Goal: Task Accomplishment & Management: Complete application form

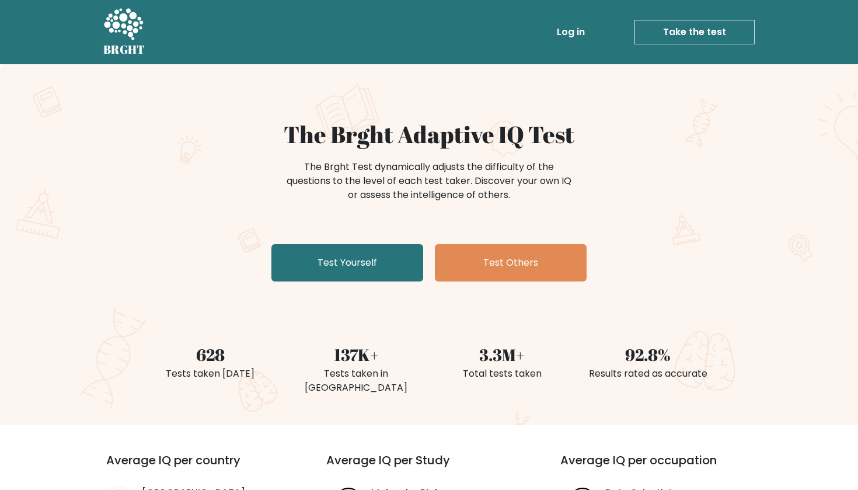
click at [705, 197] on div "The Brght Test dynamically adjusts the difficulty of the questions to the level…" at bounding box center [429, 187] width 570 height 58
click at [731, 170] on div "The Brght Adaptive IQ Test The Brght Test dynamically adjusts the difficulty of…" at bounding box center [429, 244] width 858 height 361
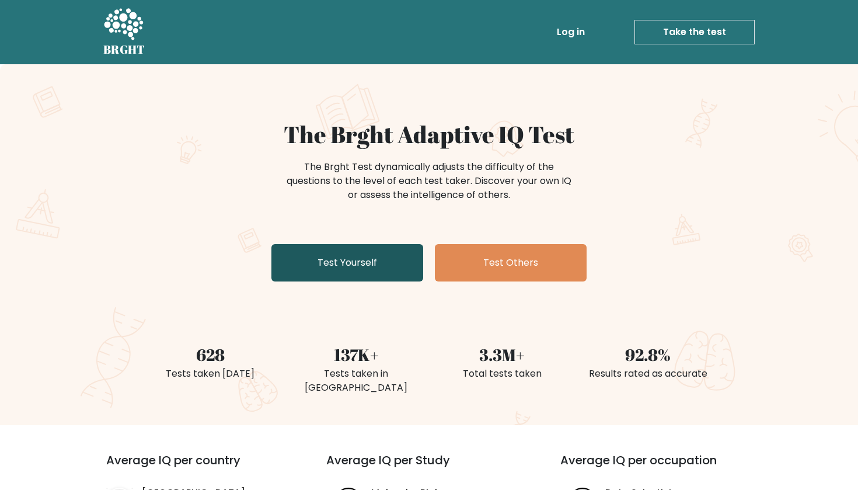
click at [367, 270] on link "Test Yourself" at bounding box center [347, 262] width 152 height 37
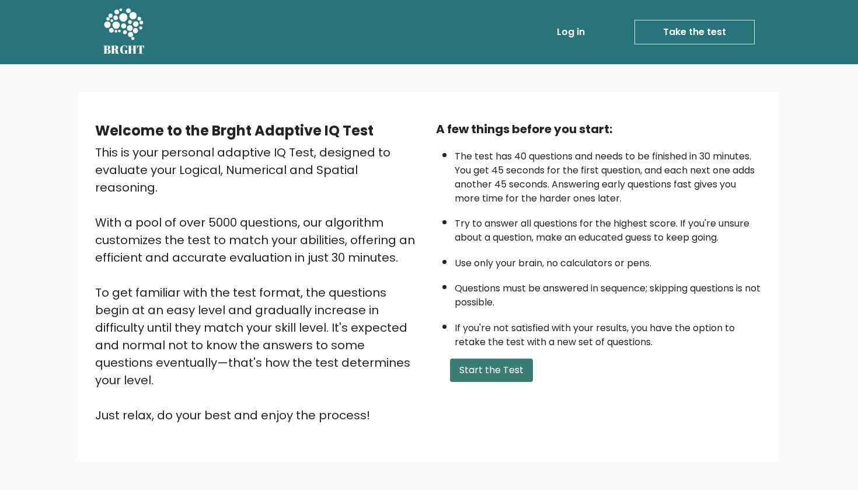
click at [498, 382] on button "Start the Test" at bounding box center [491, 369] width 83 height 23
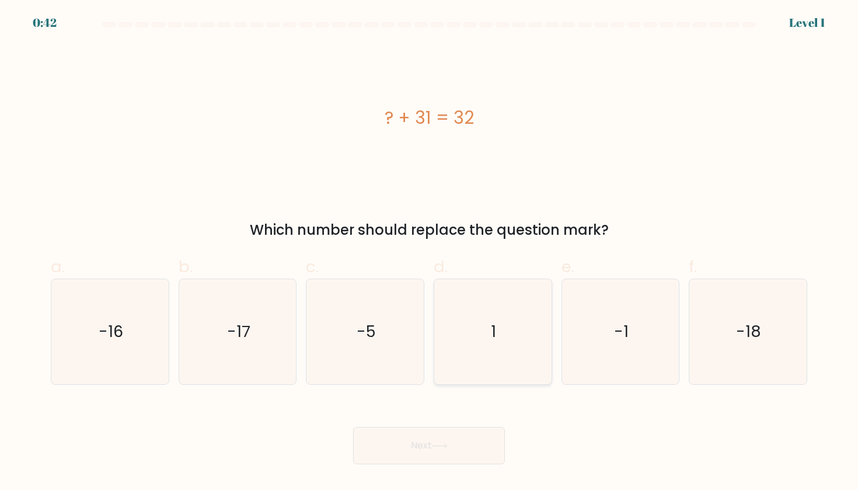
click at [514, 299] on icon "1" at bounding box center [492, 331] width 105 height 105
click at [430, 253] on input "d. 1" at bounding box center [429, 249] width 1 height 8
radio input "true"
click at [433, 441] on button "Next" at bounding box center [429, 445] width 152 height 37
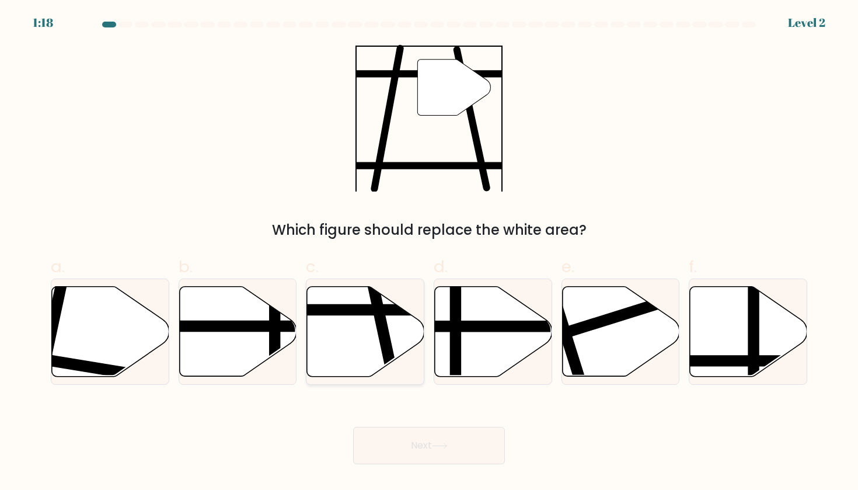
click at [349, 343] on icon at bounding box center [365, 331] width 117 height 90
click at [429, 253] on input "c." at bounding box center [429, 249] width 1 height 8
radio input "true"
click at [462, 472] on body "1:18 Level 2" at bounding box center [429, 245] width 858 height 490
click at [460, 454] on button "Next" at bounding box center [429, 445] width 152 height 37
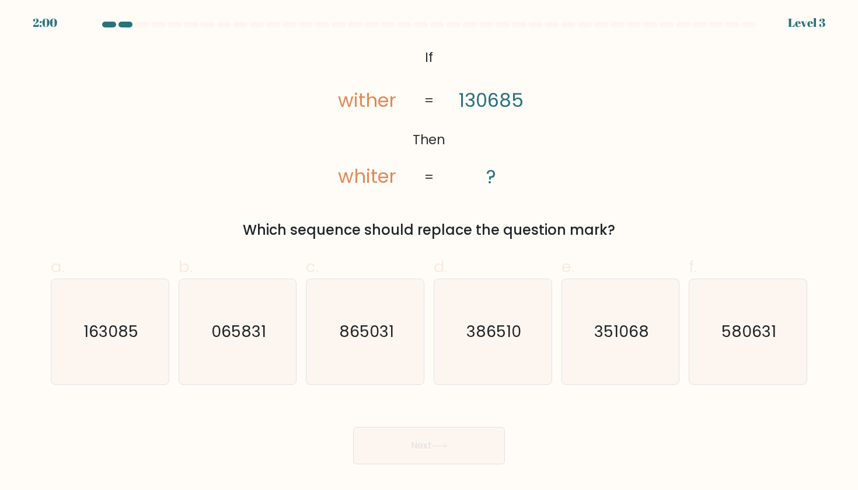
click at [606, 150] on div "@import url('https://fonts.googleapis.com/css?family=Abril+Fatface:400,100,100i…" at bounding box center [429, 142] width 771 height 196
click at [125, 365] on icon "163085" at bounding box center [109, 331] width 105 height 105
click at [429, 253] on input "a. 163085" at bounding box center [429, 249] width 1 height 8
radio input "true"
click at [455, 445] on button "Next" at bounding box center [429, 445] width 152 height 37
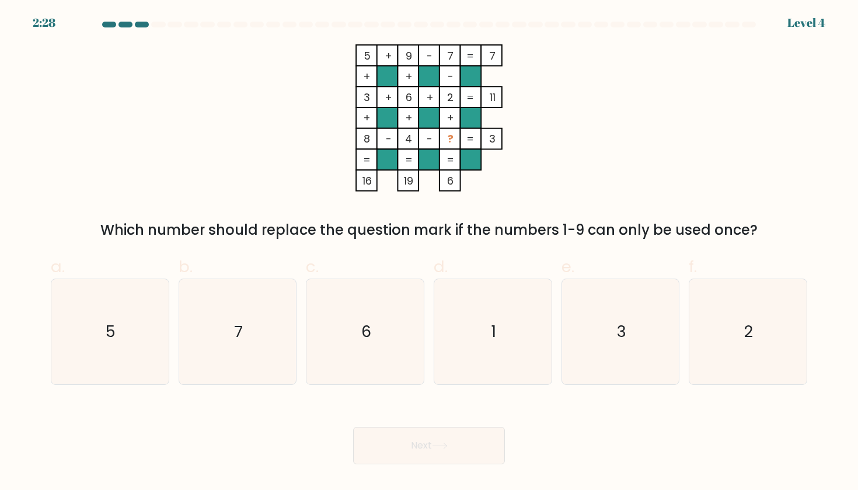
click at [577, 159] on icon "5 + 9 - 7 7 + + - 3 + 6 + 2 11 + + + 8 - 4 - ? = 3 = = = = 16 19 6 =" at bounding box center [429, 117] width 350 height 147
click at [488, 316] on icon "1" at bounding box center [492, 331] width 105 height 105
click at [430, 253] on input "d. 1" at bounding box center [429, 249] width 1 height 8
radio input "true"
click at [438, 448] on icon at bounding box center [440, 446] width 16 height 6
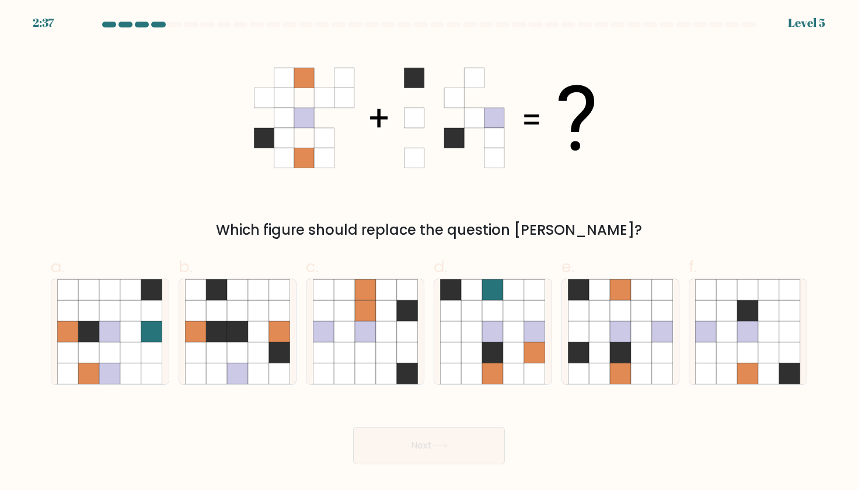
click at [598, 130] on icon at bounding box center [429, 117] width 350 height 147
click at [631, 351] on icon at bounding box center [641, 352] width 21 height 21
click at [430, 253] on input "e." at bounding box center [429, 249] width 1 height 8
radio input "true"
click at [440, 451] on button "Next" at bounding box center [429, 445] width 152 height 37
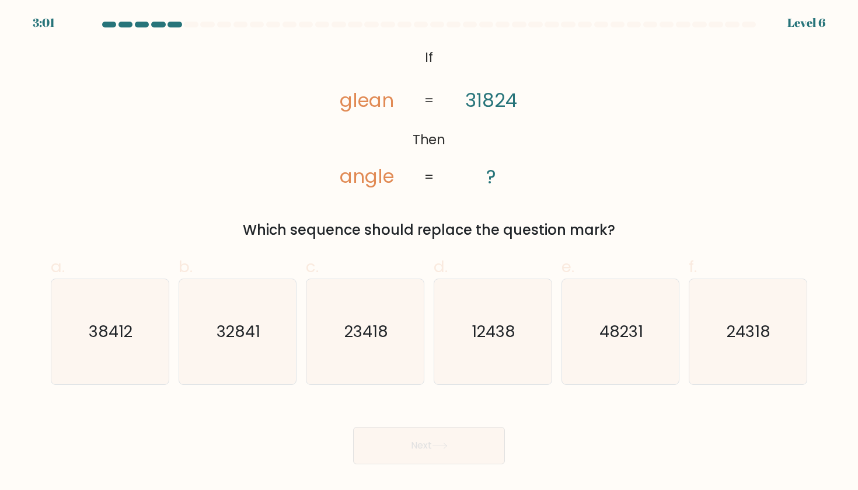
click at [634, 132] on div "@import url('https://fonts.googleapis.com/css?family=Abril+Fatface:400,100,100i…" at bounding box center [429, 142] width 771 height 196
click at [738, 370] on icon "24318" at bounding box center [747, 331] width 105 height 105
click at [430, 253] on input "f. 24318" at bounding box center [429, 249] width 1 height 8
radio input "true"
click at [454, 457] on button "Next" at bounding box center [429, 445] width 152 height 37
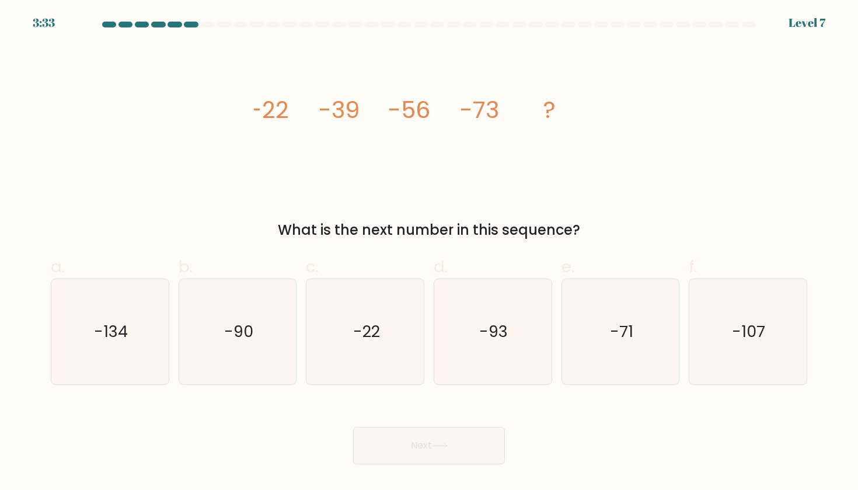
click at [653, 121] on div "image/svg+xml -22 -39 -56 -73 ? What is the next number in this sequence?" at bounding box center [429, 142] width 771 height 196
drag, startPoint x: 240, startPoint y: 305, endPoint x: 252, endPoint y: 304, distance: 11.8
click at [240, 305] on icon "-90" at bounding box center [237, 331] width 105 height 105
click at [429, 253] on input "b. -90" at bounding box center [429, 249] width 1 height 8
radio input "true"
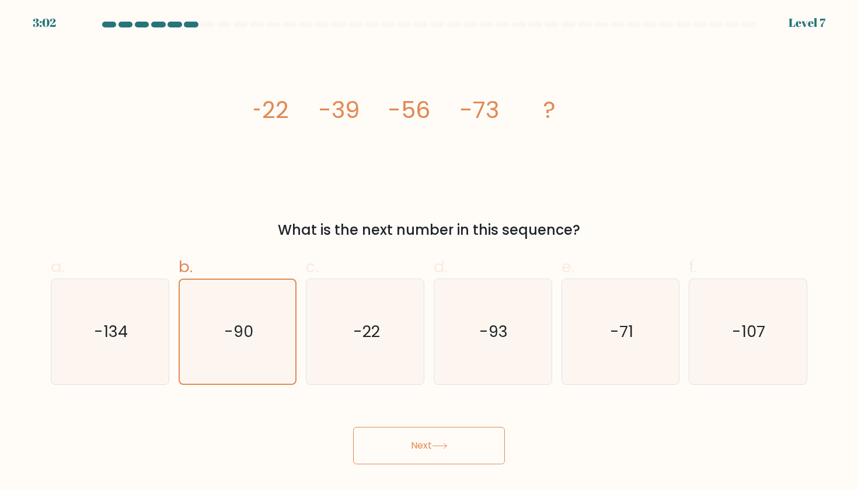
click at [467, 450] on button "Next" at bounding box center [429, 445] width 152 height 37
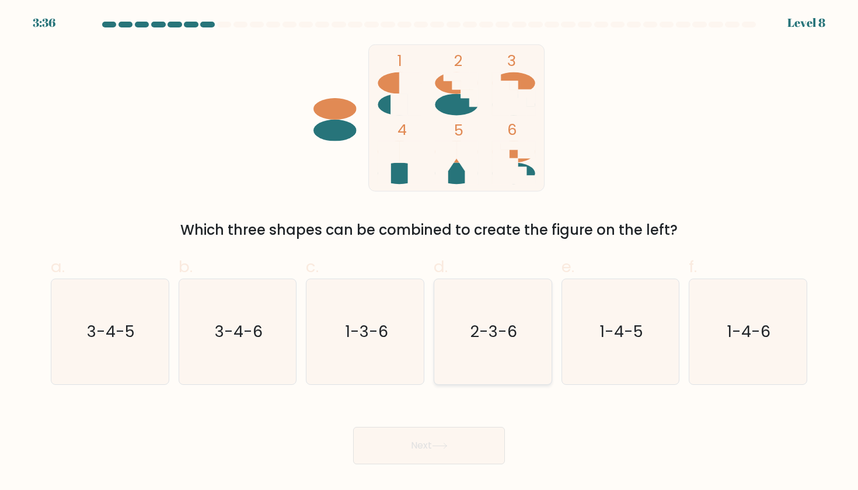
click at [515, 315] on icon "2-3-6" at bounding box center [492, 331] width 105 height 105
click at [430, 253] on input "d. 2-3-6" at bounding box center [429, 249] width 1 height 8
radio input "true"
click at [416, 446] on button "Next" at bounding box center [429, 445] width 152 height 37
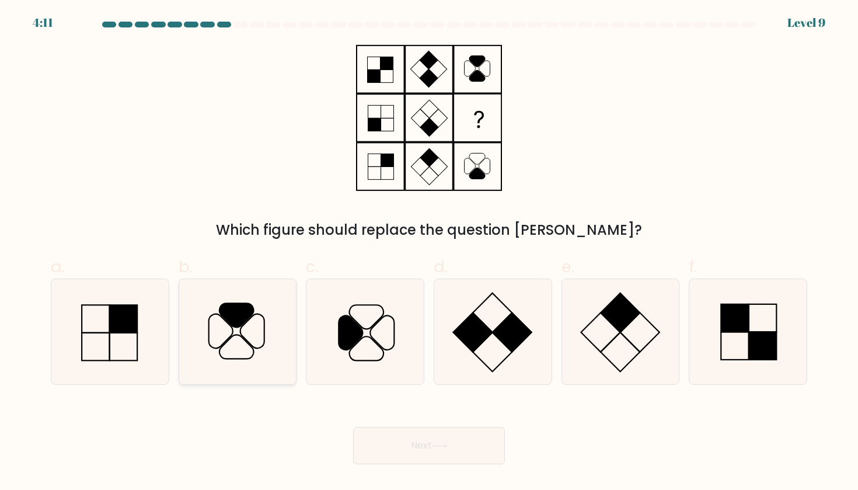
click at [235, 326] on icon at bounding box center [237, 315] width 34 height 24
click at [429, 253] on input "b." at bounding box center [429, 249] width 1 height 8
radio input "true"
click at [459, 429] on button "Next" at bounding box center [429, 445] width 152 height 37
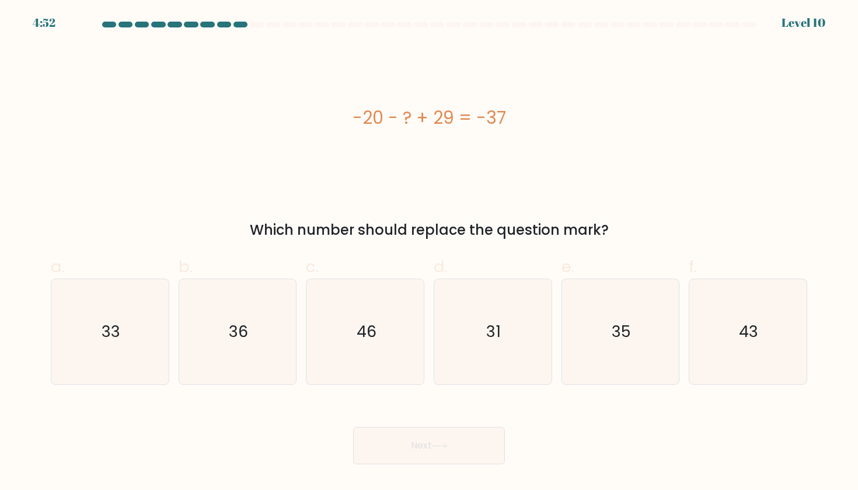
click at [347, 123] on div "-20 - ? + 29 = -37" at bounding box center [429, 117] width 757 height 26
click at [352, 117] on div "-20 - ? + 29 = -37" at bounding box center [429, 117] width 757 height 26
click at [504, 124] on div "-20 - ? + 29 = -37" at bounding box center [429, 117] width 757 height 26
click at [370, 136] on div "-20 - ? + 29 = -37" at bounding box center [429, 117] width 757 height 147
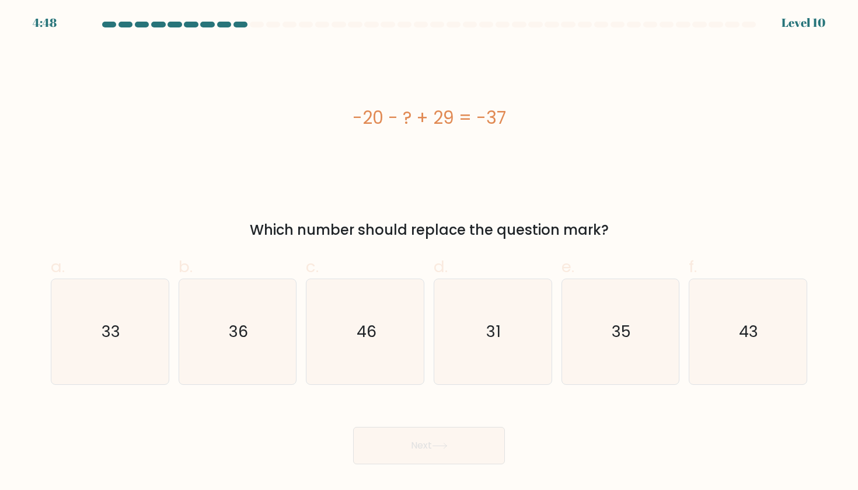
drag, startPoint x: 355, startPoint y: 120, endPoint x: 510, endPoint y: 130, distance: 155.1
click at [510, 130] on div "-20 - ? + 29 = -37" at bounding box center [429, 117] width 757 height 26
copy div "-20 - ? + 29 = -37"
click at [702, 148] on div "-20 - ? + 29 = -37" at bounding box center [429, 117] width 757 height 147
click at [338, 139] on div "-20 - ? + 29 = -37" at bounding box center [429, 117] width 757 height 147
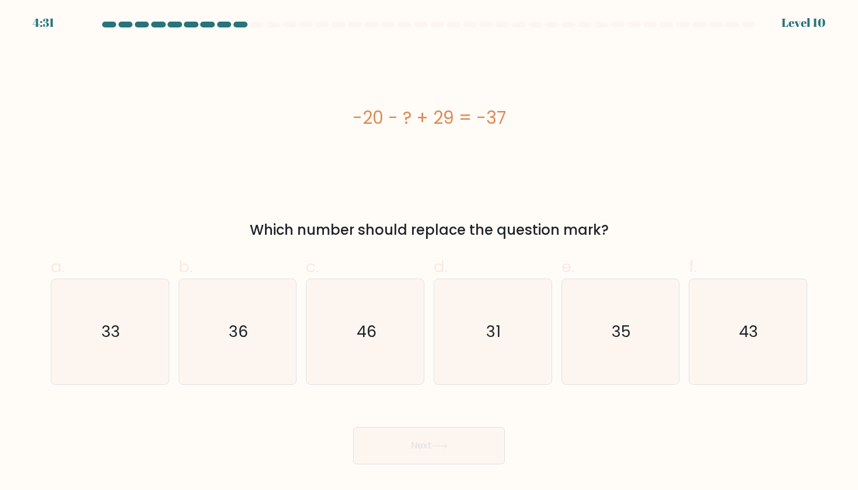
drag, startPoint x: 351, startPoint y: 115, endPoint x: 552, endPoint y: 121, distance: 201.5
click at [553, 121] on div "-20 - ? + 29 = -37" at bounding box center [429, 117] width 757 height 26
copy div "-20 - ? + 29 = -37"
click at [387, 322] on icon "46" at bounding box center [365, 331] width 105 height 105
click at [429, 253] on input "c. 46" at bounding box center [429, 249] width 1 height 8
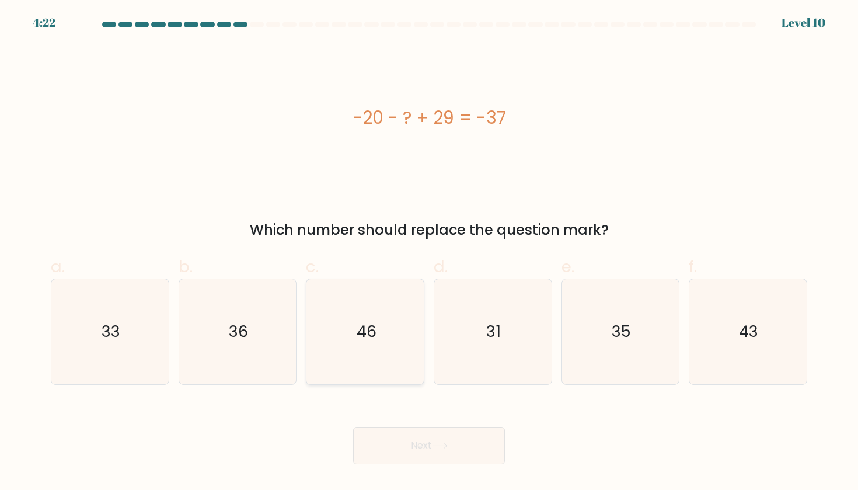
radio input "true"
click at [480, 446] on button "Next" at bounding box center [429, 445] width 152 height 37
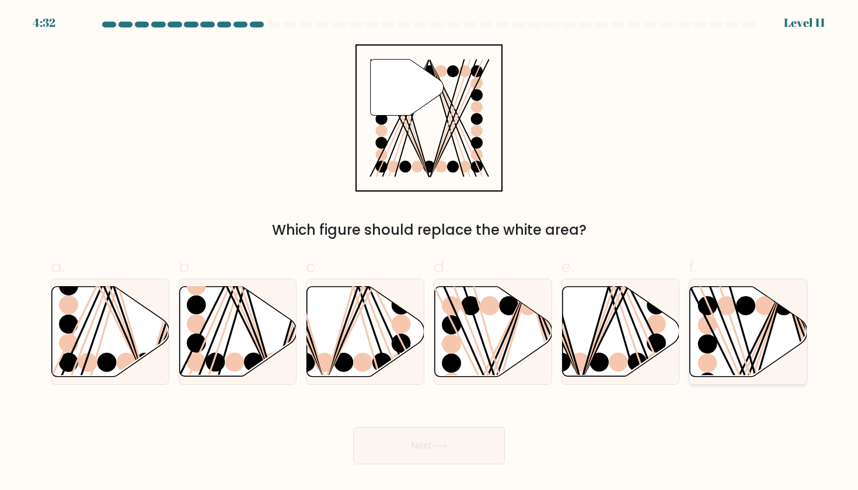
click at [726, 339] on icon at bounding box center [748, 331] width 117 height 90
click at [430, 253] on input "f." at bounding box center [429, 249] width 1 height 8
radio input "true"
click at [454, 460] on button "Next" at bounding box center [429, 445] width 152 height 37
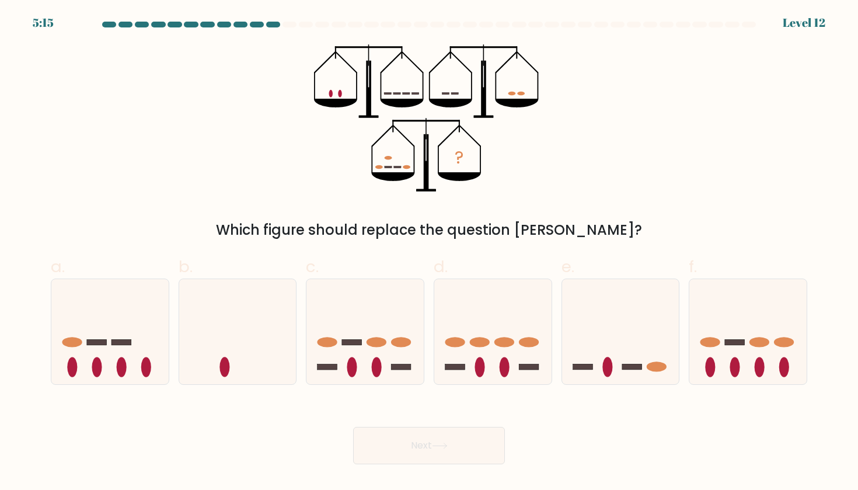
click at [641, 123] on div "? Which figure should replace the question mark?" at bounding box center [429, 142] width 771 height 196
click at [660, 18] on div "5:10 Level 12" at bounding box center [429, 16] width 858 height 32
click at [806, 20] on div "Level 12" at bounding box center [804, 23] width 43 height 18
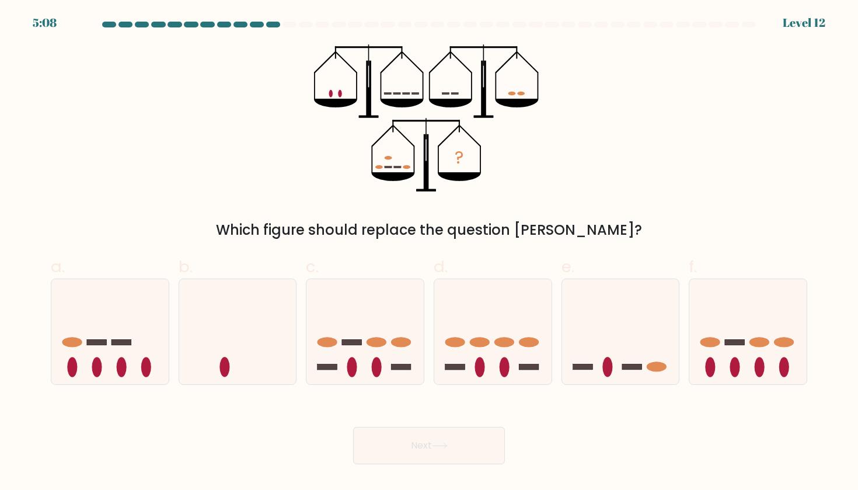
click at [718, 68] on div "? Which figure should replace the question mark?" at bounding box center [429, 142] width 771 height 196
click at [599, 342] on icon at bounding box center [620, 331] width 117 height 97
click at [430, 253] on input "e." at bounding box center [429, 249] width 1 height 8
radio input "true"
click at [450, 450] on button "Next" at bounding box center [429, 445] width 152 height 37
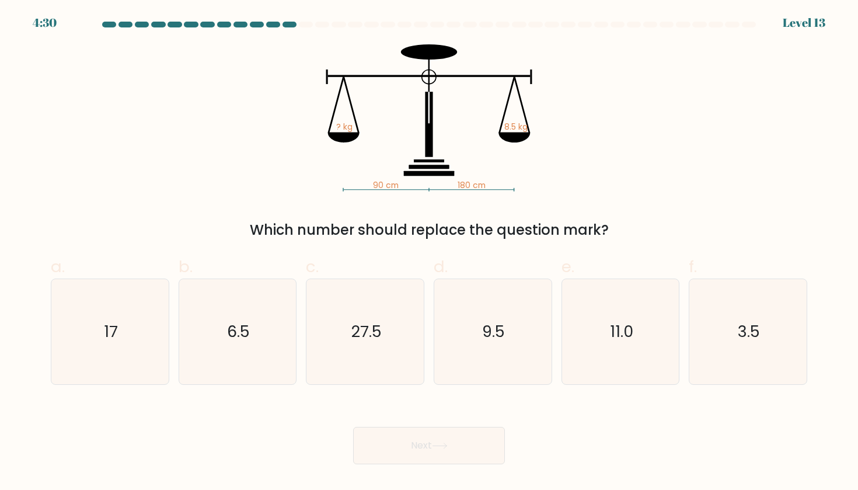
click at [689, 165] on div "90 cm 180 cm ? kg 8.5 kg Which number should replace the question mark?" at bounding box center [429, 142] width 771 height 196
click at [692, 166] on div "90 cm 180 cm ? kg 8.5 kg Which number should replace the question mark?" at bounding box center [429, 142] width 771 height 196
click at [589, 167] on icon "90 cm 180 cm ? kg 8.5 kg" at bounding box center [429, 117] width 350 height 147
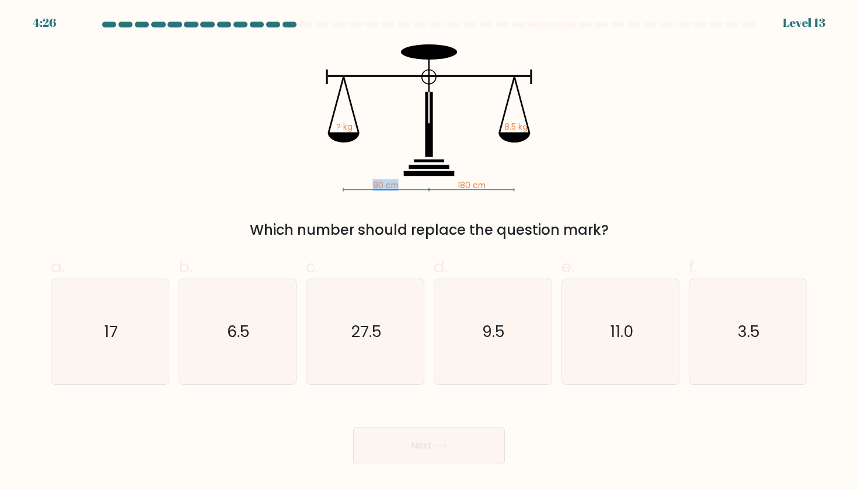
click at [629, 186] on div "90 cm 180 cm ? kg 8.5 kg Which number should replace the question mark?" at bounding box center [429, 142] width 771 height 196
click at [349, 186] on icon "90 cm 180 cm ? kg 8.5 kg" at bounding box center [429, 117] width 350 height 147
click at [400, 216] on div "90 cm 180 cm ? kg 8.5 kg Which number should replace the question mark?" at bounding box center [429, 142] width 771 height 196
click at [86, 340] on icon "17" at bounding box center [109, 331] width 105 height 105
click at [429, 253] on input "a. 17" at bounding box center [429, 249] width 1 height 8
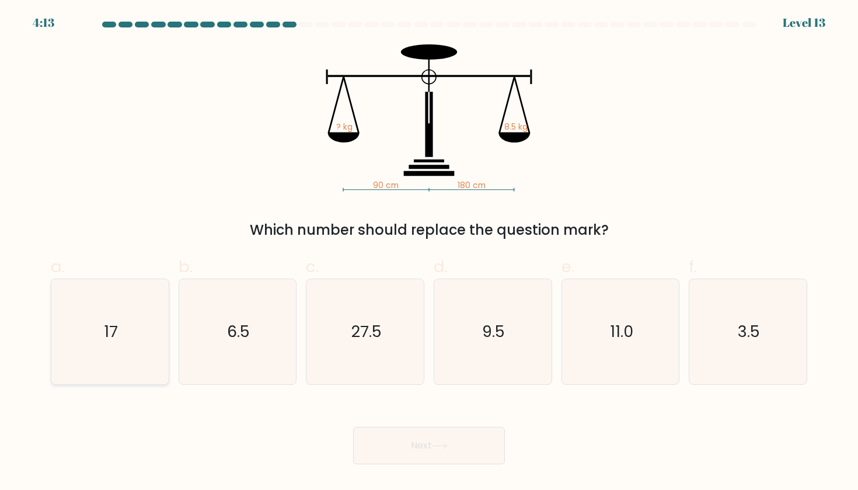
radio input "true"
click at [445, 440] on button "Next" at bounding box center [429, 445] width 152 height 37
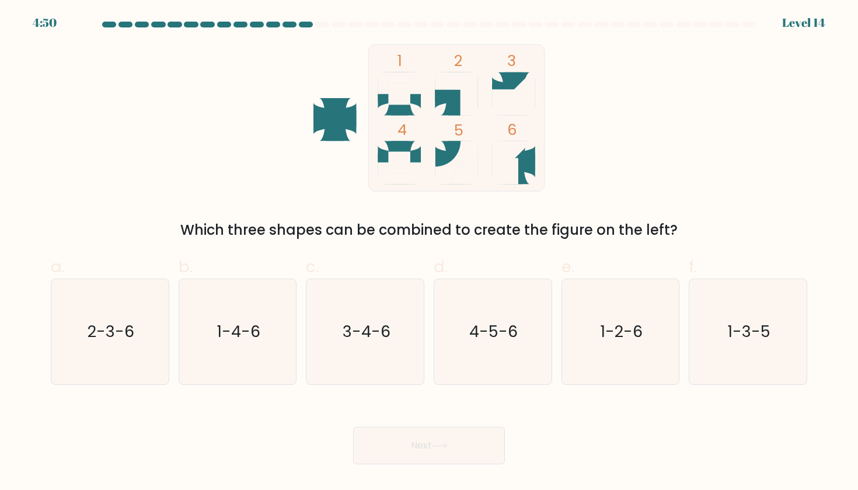
click at [695, 134] on div "1 2 3 4 5 6 Which three shapes can be combined to create the figure on the left?" at bounding box center [429, 142] width 771 height 196
click at [155, 323] on icon "2-3-6" at bounding box center [109, 331] width 105 height 105
click at [429, 253] on input "a. 2-3-6" at bounding box center [429, 249] width 1 height 8
radio input "true"
click at [446, 443] on icon at bounding box center [440, 446] width 16 height 6
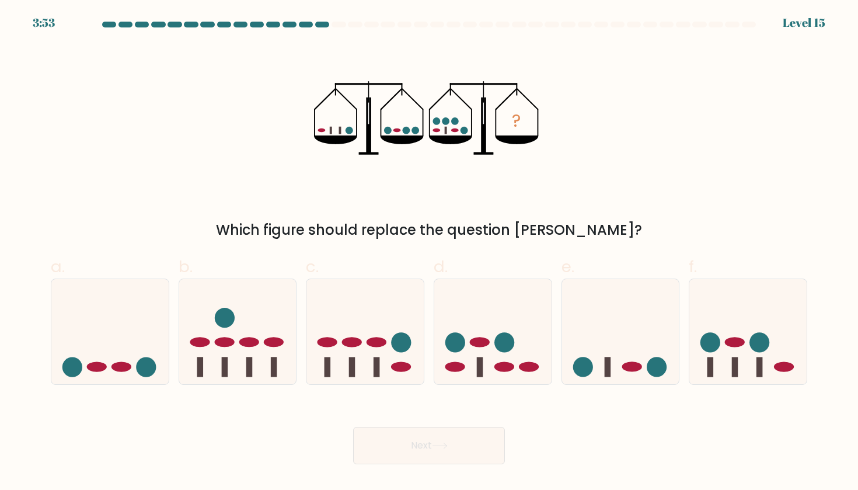
click at [719, 113] on div "? Which figure should replace the question mark?" at bounding box center [429, 142] width 771 height 196
click at [742, 208] on div "? Which figure should replace the question mark?" at bounding box center [429, 142] width 771 height 196
click at [726, 217] on div "? Which figure should replace the question mark?" at bounding box center [429, 142] width 771 height 196
click at [731, 140] on div "? Which figure should replace the question mark?" at bounding box center [429, 142] width 771 height 196
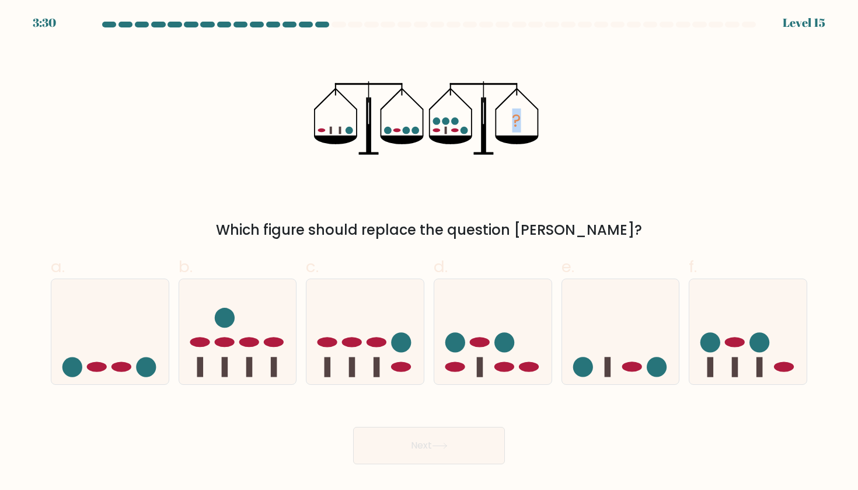
click at [731, 140] on div "? Which figure should replace the question mark?" at bounding box center [429, 142] width 771 height 196
click at [484, 363] on icon at bounding box center [492, 331] width 117 height 97
click at [430, 253] on input "d." at bounding box center [429, 249] width 1 height 8
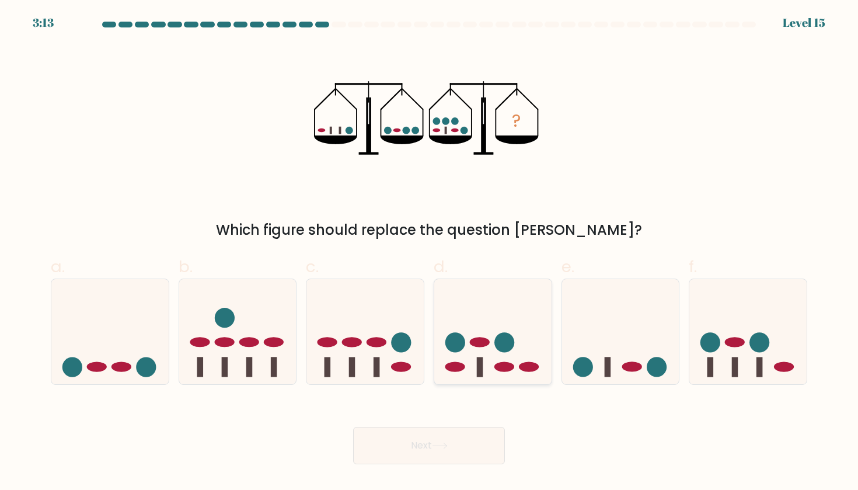
radio input "true"
click at [442, 442] on button "Next" at bounding box center [429, 445] width 152 height 37
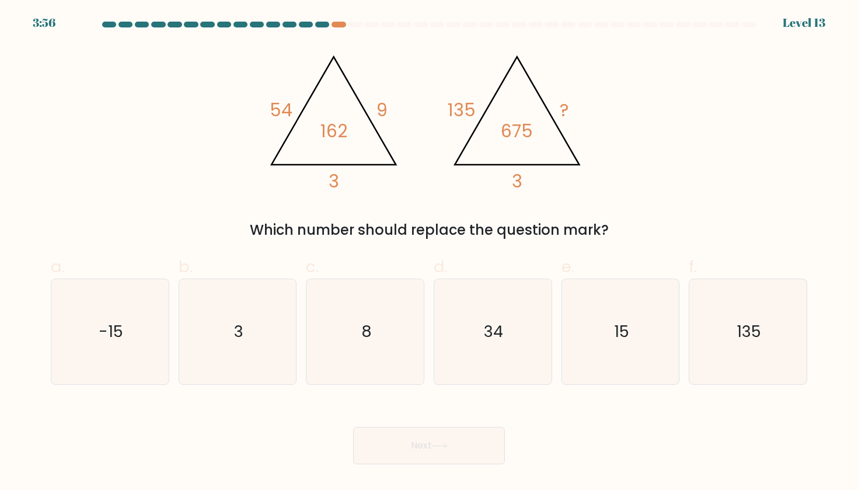
click at [430, 414] on div "Next" at bounding box center [429, 431] width 771 height 65
drag, startPoint x: 497, startPoint y: 131, endPoint x: 551, endPoint y: 134, distance: 54.3
click at [551, 134] on icon "@import url('https://fonts.googleapis.com/css?family=Abril+Fatface:400,100,100i…" at bounding box center [429, 117] width 338 height 147
click at [538, 211] on div "@import url('https://fonts.googleapis.com/css?family=Abril+Fatface:400,100,100i…" at bounding box center [429, 142] width 771 height 196
click at [849, 4] on div "2:19 Level 13" at bounding box center [429, 7] width 858 height 14
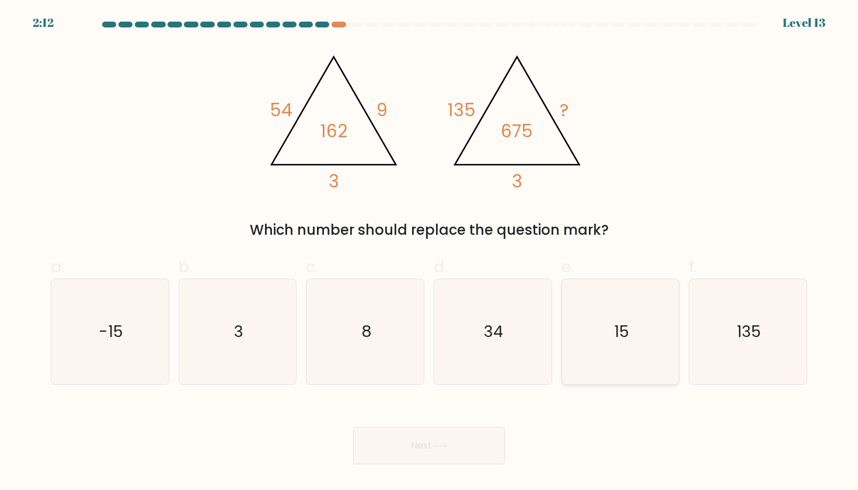
click at [614, 347] on icon "15" at bounding box center [620, 331] width 105 height 105
click at [430, 253] on input "e. 15" at bounding box center [429, 249] width 1 height 8
radio input "true"
click at [471, 429] on button "Next" at bounding box center [429, 445] width 152 height 37
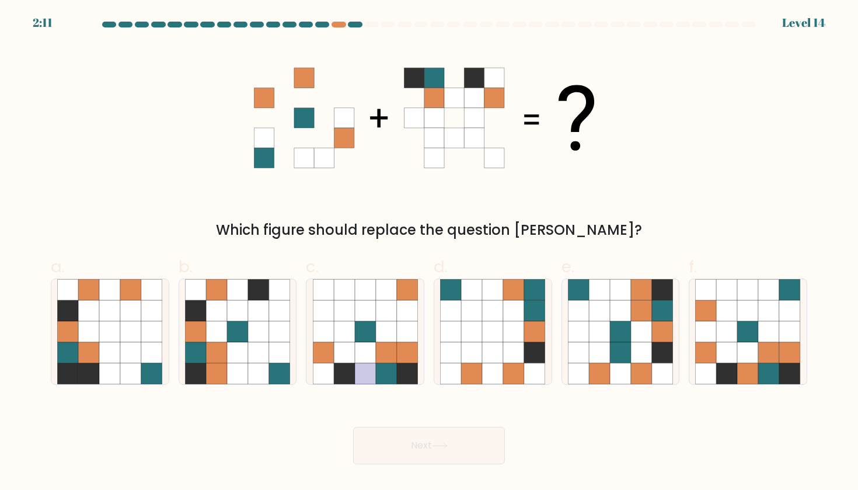
click at [437, 462] on button "Next" at bounding box center [429, 445] width 152 height 37
click at [634, 176] on div "Which figure should replace the question mark?" at bounding box center [429, 142] width 771 height 196
click at [217, 333] on icon at bounding box center [216, 331] width 21 height 21
click at [429, 253] on input "b." at bounding box center [429, 249] width 1 height 8
radio input "true"
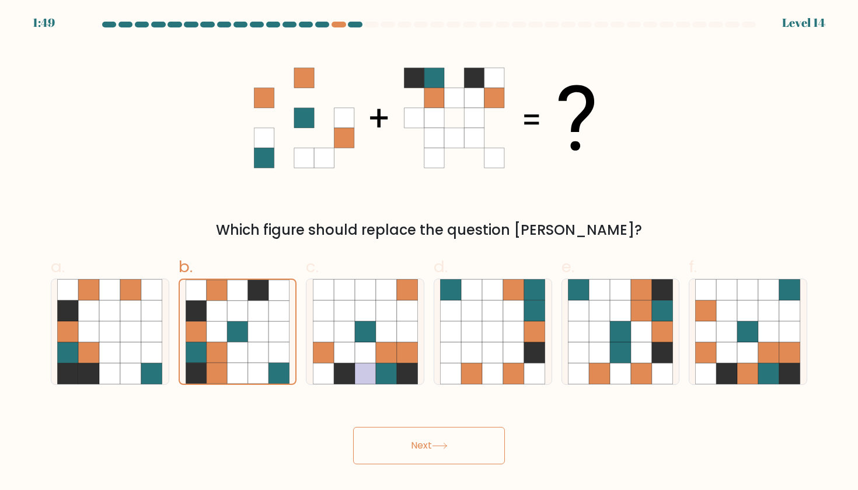
click at [395, 442] on button "Next" at bounding box center [429, 445] width 152 height 37
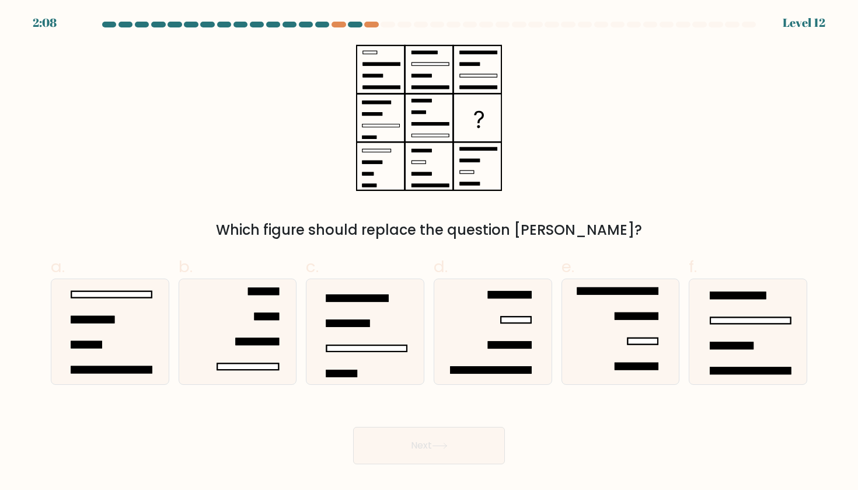
click at [691, 48] on div "Which figure should replace the question mark?" at bounding box center [429, 142] width 771 height 196
click at [154, 291] on icon at bounding box center [109, 331] width 105 height 105
click at [429, 253] on input "a." at bounding box center [429, 249] width 1 height 8
radio input "true"
click at [431, 451] on button "Next" at bounding box center [429, 445] width 152 height 37
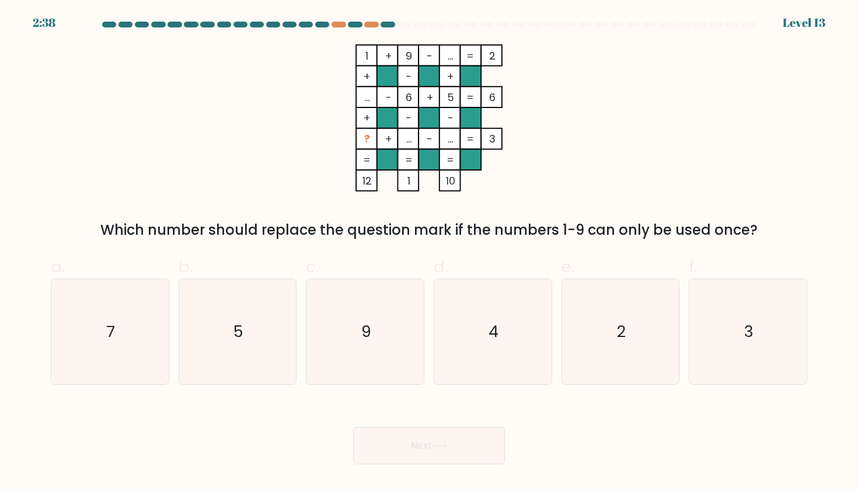
click at [586, 21] on div "2:38 Level 13" at bounding box center [429, 16] width 858 height 32
click at [525, 129] on icon "1 + 9 - ... 2 + - + ... - 6 + 5 6 + - - ? + ... - ... = 3 = = = = 12 1 10 =" at bounding box center [429, 117] width 350 height 147
click at [567, 134] on icon "1 + 9 - ... 2 + - + ... - 6 + 5 6 + - - ? + ... - ... = 3 = = = = 12 1 10 =" at bounding box center [429, 117] width 350 height 147
click at [566, 134] on icon "1 + 9 - ... 2 + - + ... - 6 + 5 6 + - - ? + ... - ... = 3 = = = = 12 1 10 =" at bounding box center [429, 117] width 350 height 147
click at [565, 135] on icon "1 + 9 - ... 2 + - + ... - 6 + 5 6 + - - ? + ... - ... = 3 = = = = 12 1 10 =" at bounding box center [429, 117] width 350 height 147
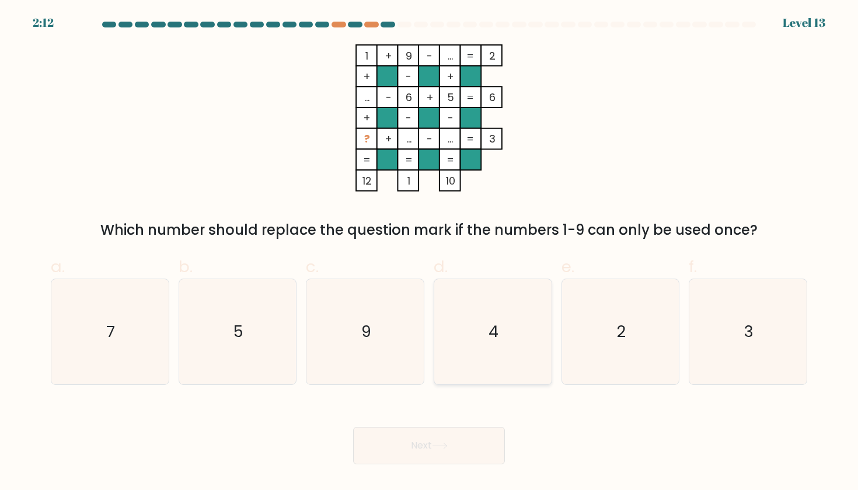
click at [489, 311] on icon "4" at bounding box center [492, 331] width 105 height 105
click at [430, 253] on input "d. 4" at bounding box center [429, 249] width 1 height 8
radio input "true"
click at [426, 437] on button "Next" at bounding box center [429, 445] width 152 height 37
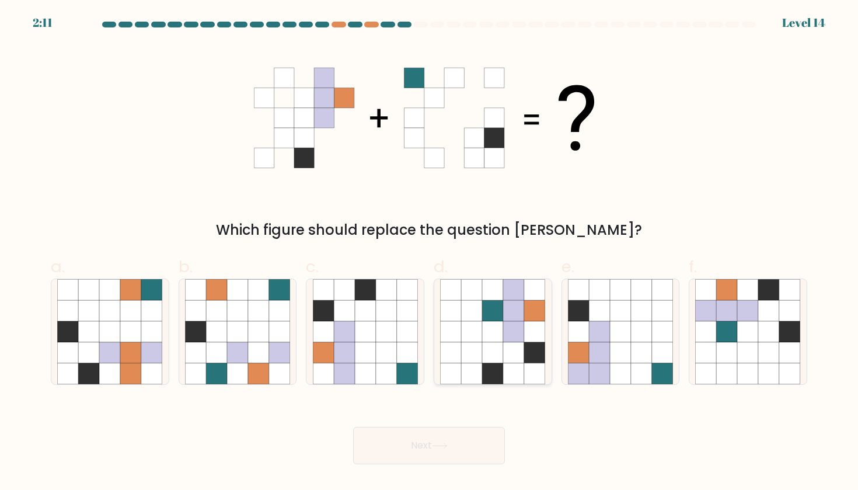
click at [495, 363] on icon at bounding box center [492, 373] width 21 height 21
click at [430, 253] on input "d." at bounding box center [429, 249] width 1 height 8
radio input "true"
click at [444, 444] on icon at bounding box center [440, 446] width 16 height 6
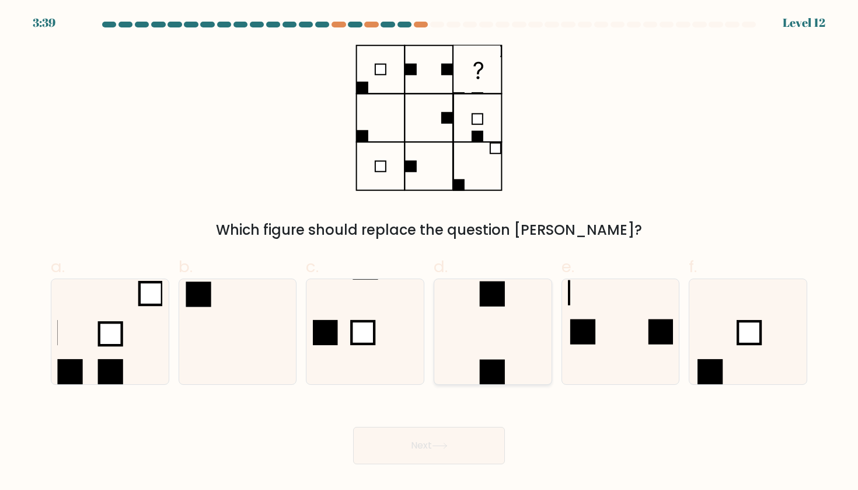
click at [511, 335] on icon at bounding box center [492, 331] width 105 height 105
click at [430, 253] on input "d." at bounding box center [429, 249] width 1 height 8
radio input "true"
click at [420, 471] on body "3:39 Level 12" at bounding box center [429, 245] width 858 height 490
click at [427, 455] on button "Next" at bounding box center [429, 445] width 152 height 37
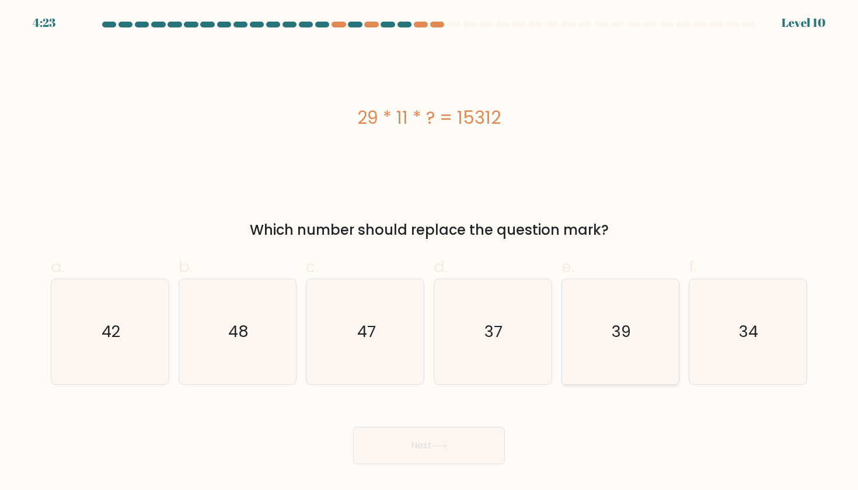
click at [631, 356] on icon "39" at bounding box center [620, 331] width 105 height 105
click at [430, 253] on input "e. 39" at bounding box center [429, 249] width 1 height 8
radio input "true"
click at [400, 431] on button "Next" at bounding box center [429, 445] width 152 height 37
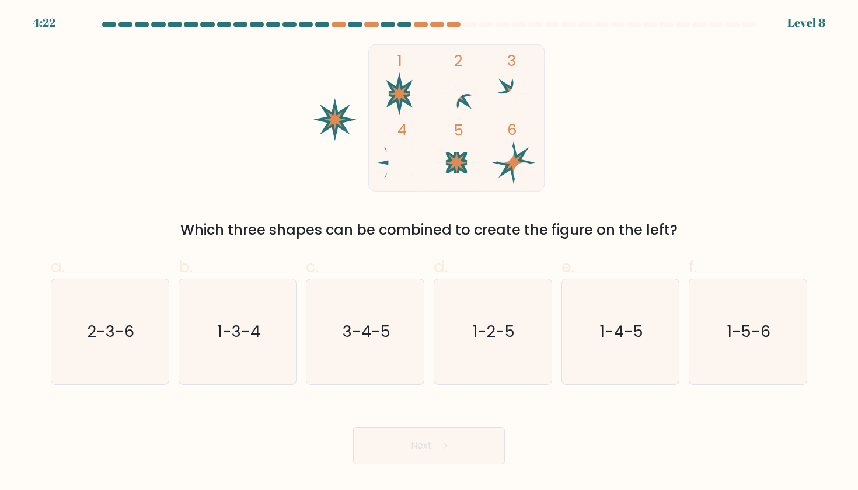
click at [406, 443] on button "Next" at bounding box center [429, 445] width 152 height 37
click at [401, 372] on icon "3-4-5" at bounding box center [365, 331] width 105 height 105
click at [429, 253] on input "c. 3-4-5" at bounding box center [429, 249] width 1 height 8
radio input "true"
click at [413, 451] on button "Next" at bounding box center [429, 445] width 152 height 37
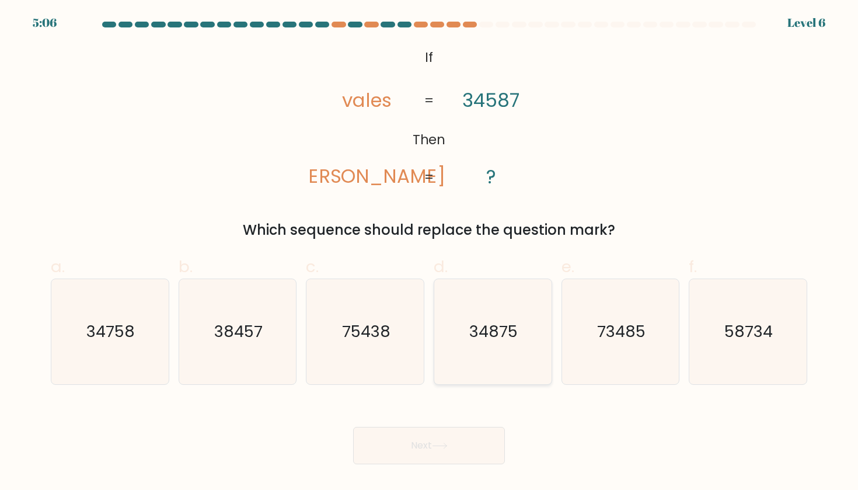
click at [451, 368] on icon "34875" at bounding box center [492, 331] width 105 height 105
click at [430, 253] on input "d. 34875" at bounding box center [429, 249] width 1 height 8
radio input "true"
click at [418, 450] on button "Next" at bounding box center [429, 445] width 152 height 37
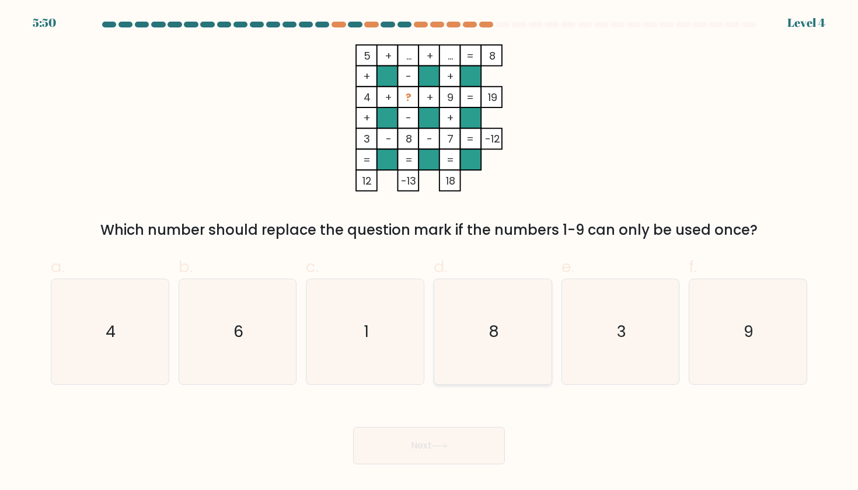
click at [484, 320] on icon "8" at bounding box center [492, 331] width 105 height 105
click at [430, 253] on input "d. 8" at bounding box center [429, 249] width 1 height 8
radio input "true"
click at [411, 445] on button "Next" at bounding box center [429, 445] width 152 height 37
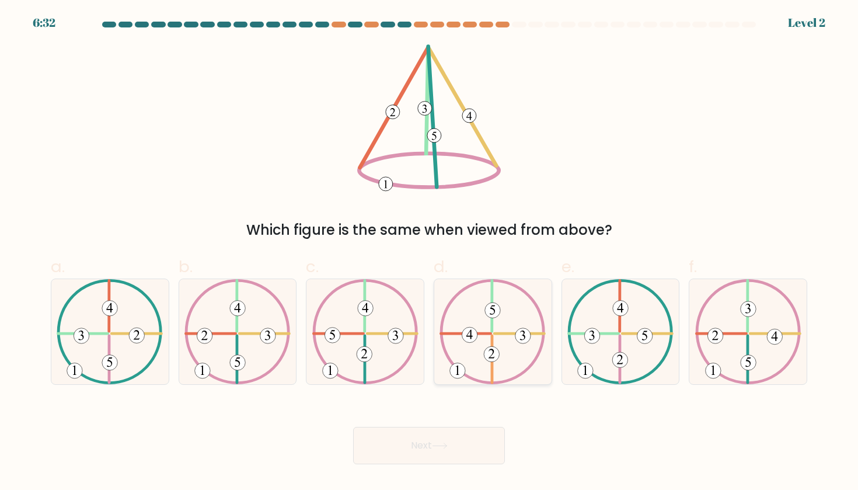
click at [486, 344] on icon at bounding box center [493, 331] width 106 height 105
click at [430, 253] on input "d." at bounding box center [429, 249] width 1 height 8
radio input "true"
click at [438, 420] on div "Next" at bounding box center [429, 431] width 771 height 65
click at [437, 430] on button "Next" at bounding box center [429, 445] width 152 height 37
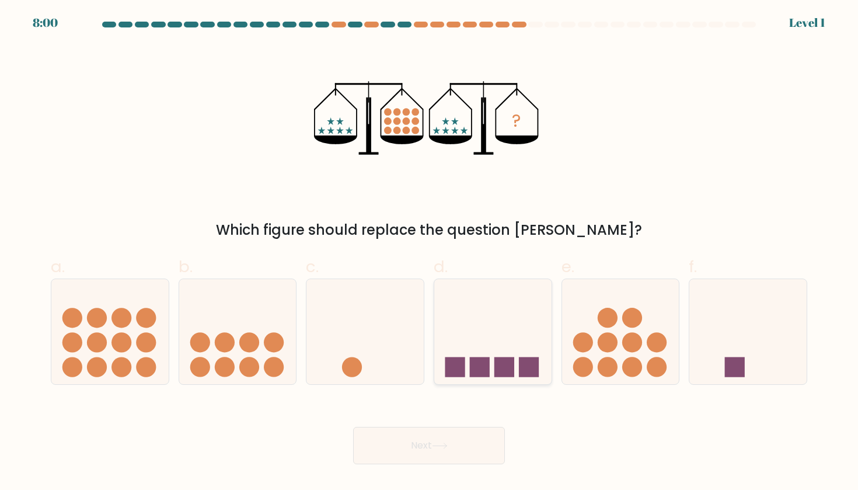
click at [483, 346] on icon at bounding box center [492, 331] width 117 height 97
click at [430, 253] on input "d." at bounding box center [429, 249] width 1 height 8
radio input "true"
click at [434, 446] on button "Next" at bounding box center [429, 445] width 152 height 37
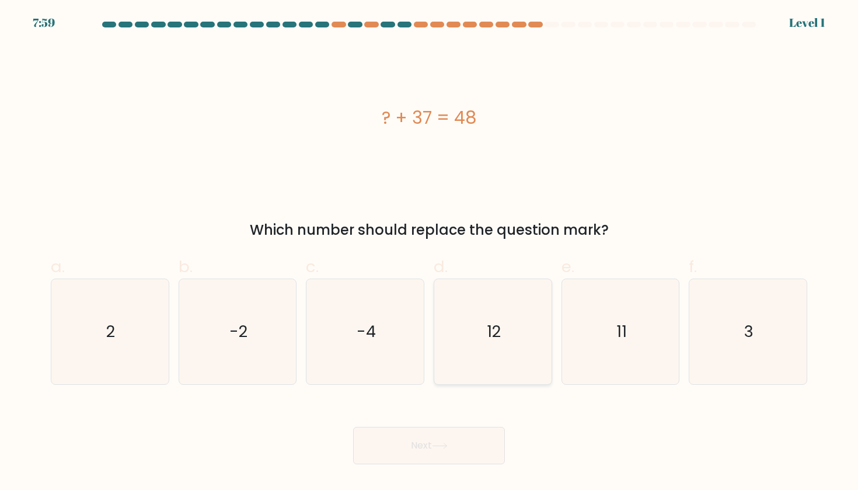
click at [472, 360] on icon "12" at bounding box center [492, 331] width 105 height 105
click at [430, 253] on input "d. 12" at bounding box center [429, 249] width 1 height 8
radio input "true"
click at [418, 451] on button "Next" at bounding box center [429, 445] width 152 height 37
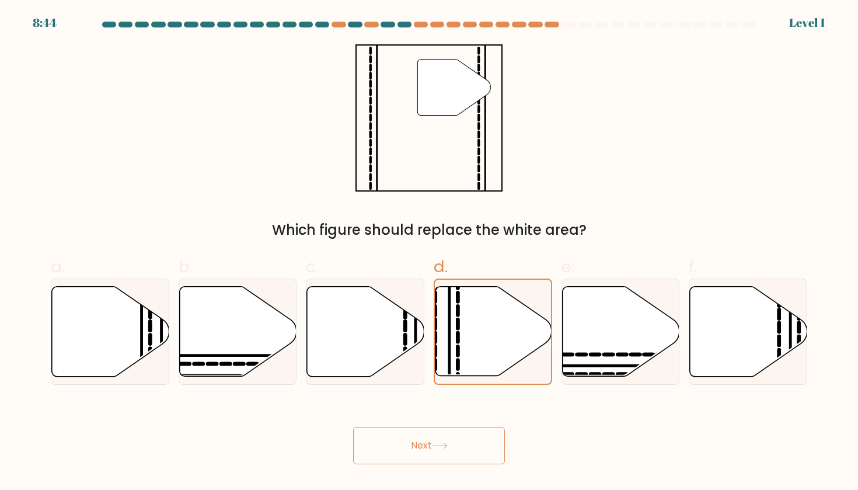
click at [414, 427] on button "Next" at bounding box center [429, 445] width 152 height 37
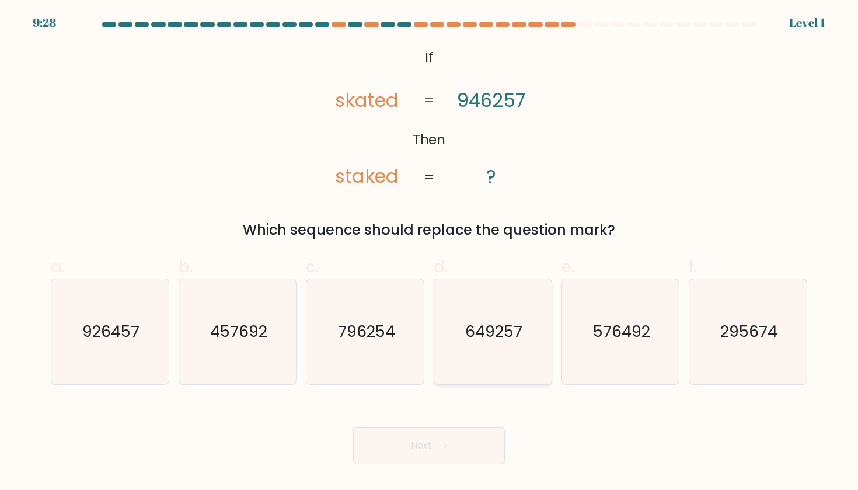
click at [468, 363] on icon "649257" at bounding box center [492, 331] width 105 height 105
click at [430, 253] on input "d. 649257" at bounding box center [429, 249] width 1 height 8
radio input "true"
click at [421, 426] on div "Next" at bounding box center [429, 431] width 771 height 65
click at [414, 451] on button "Next" at bounding box center [429, 445] width 152 height 37
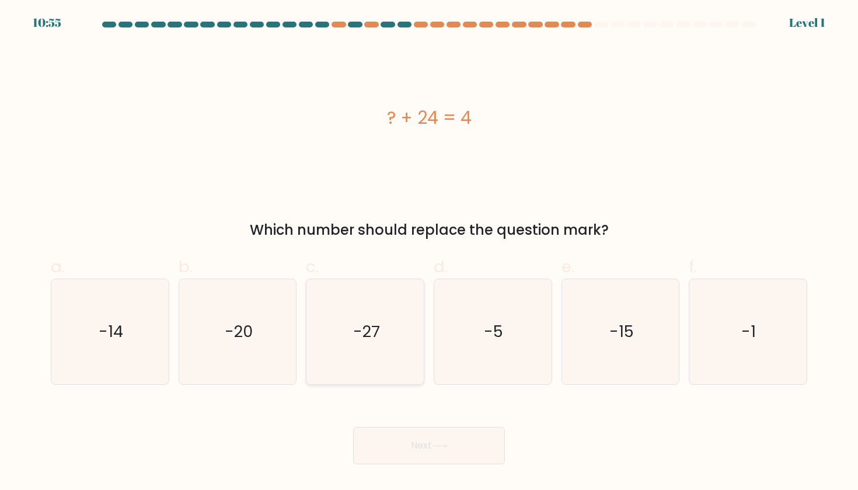
click at [395, 340] on icon "-27" at bounding box center [365, 331] width 105 height 105
click at [429, 253] on input "c. -27" at bounding box center [429, 249] width 1 height 8
radio input "true"
click at [402, 447] on button "Next" at bounding box center [429, 445] width 152 height 37
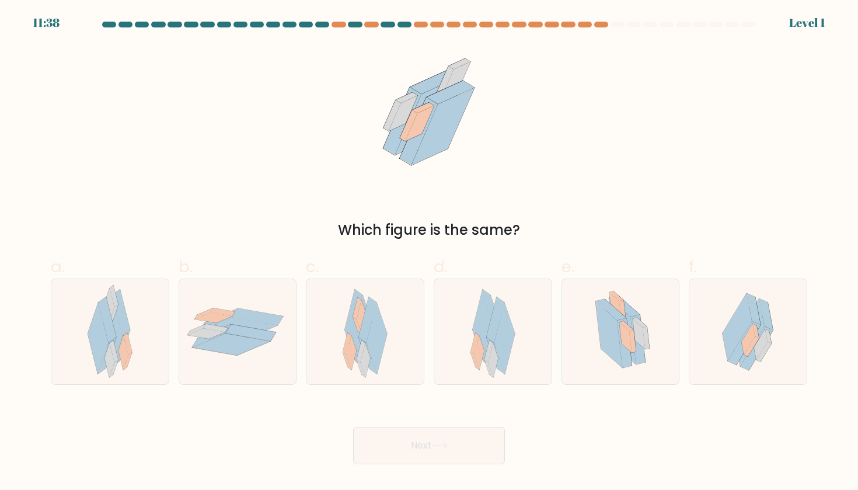
drag, startPoint x: 292, startPoint y: 365, endPoint x: 301, endPoint y: 365, distance: 8.8
click at [292, 365] on div at bounding box center [238, 331] width 119 height 106
click at [429, 253] on input "b." at bounding box center [429, 249] width 1 height 8
radio input "true"
click at [371, 426] on div "Next" at bounding box center [429, 431] width 771 height 65
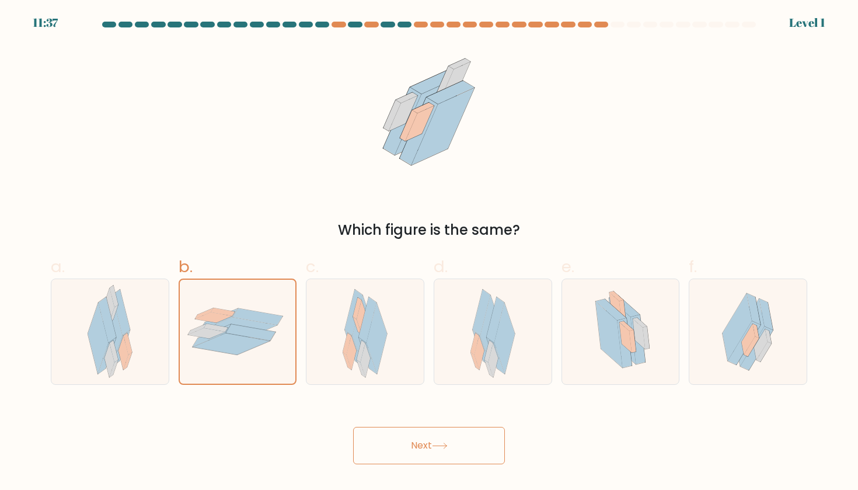
click at [375, 431] on button "Next" at bounding box center [429, 445] width 152 height 37
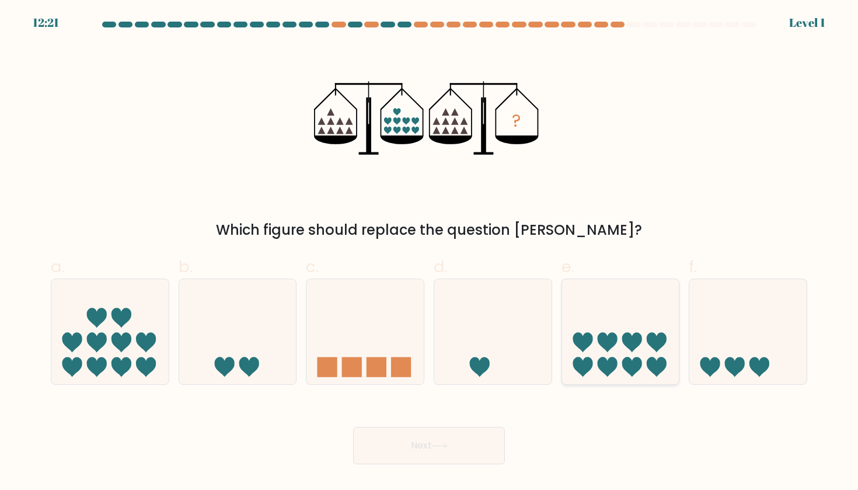
click at [609, 305] on icon at bounding box center [620, 331] width 117 height 97
click at [430, 253] on input "e." at bounding box center [429, 249] width 1 height 8
radio input "true"
click at [417, 455] on button "Next" at bounding box center [429, 445] width 152 height 37
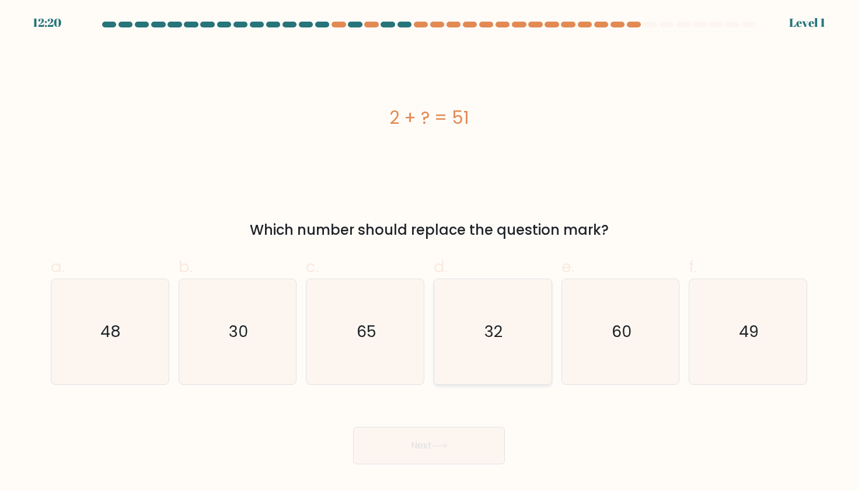
click at [503, 341] on text "32" at bounding box center [494, 332] width 18 height 22
click at [430, 253] on input "d. 32" at bounding box center [429, 249] width 1 height 8
radio input "true"
click at [456, 432] on button "Next" at bounding box center [429, 445] width 152 height 37
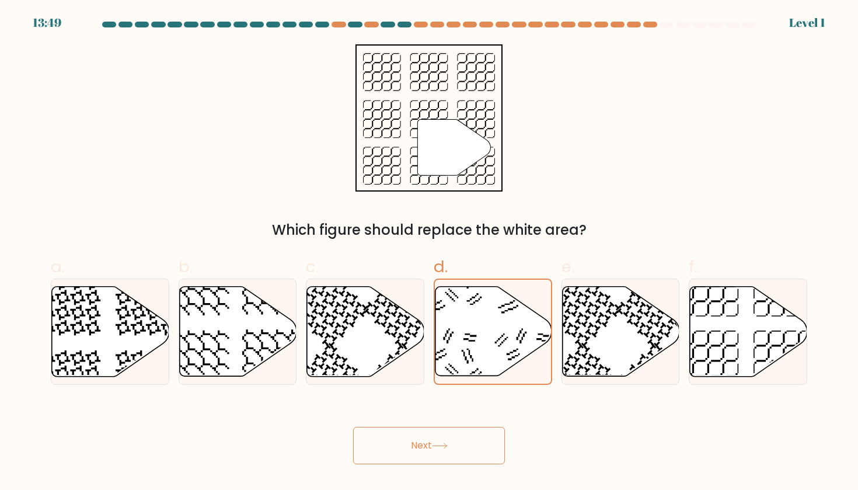
click at [419, 462] on button "Next" at bounding box center [429, 445] width 152 height 37
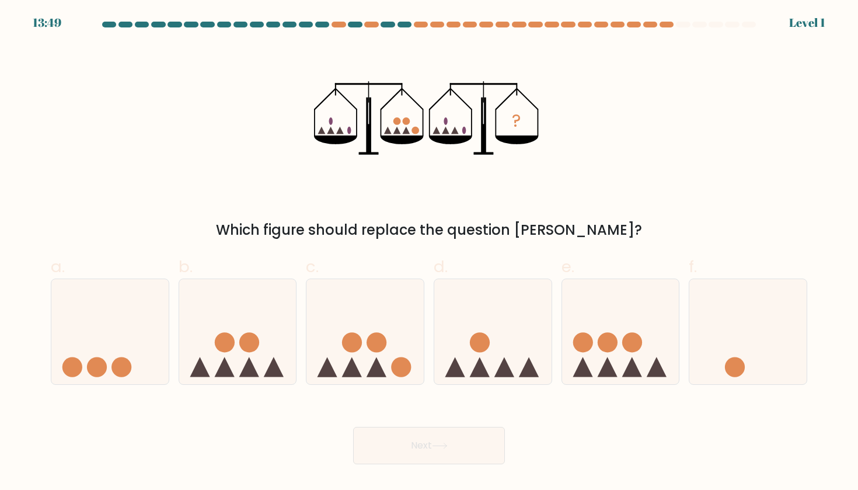
click at [476, 358] on icon at bounding box center [492, 331] width 117 height 97
click at [430, 253] on input "d." at bounding box center [429, 249] width 1 height 8
radio input "true"
click at [422, 438] on button "Next" at bounding box center [429, 445] width 152 height 37
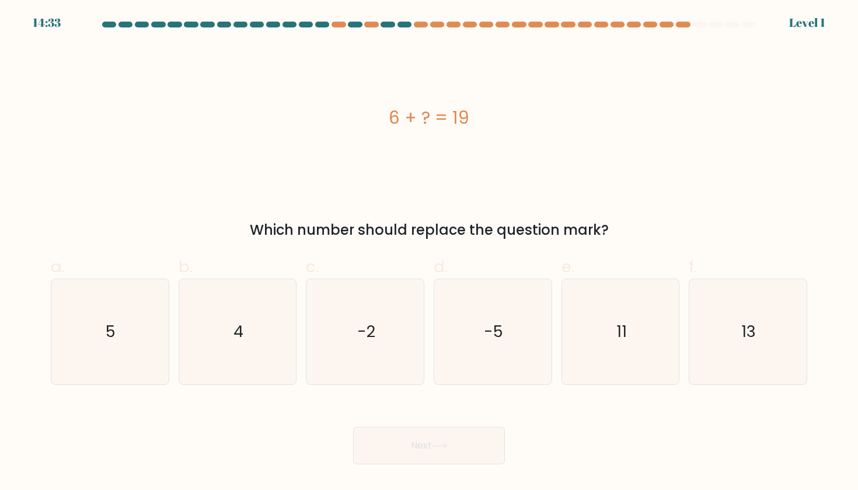
click at [475, 330] on icon "-5" at bounding box center [492, 331] width 105 height 105
click at [430, 253] on input "d. -5" at bounding box center [429, 249] width 1 height 8
radio input "true"
click at [411, 441] on button "Next" at bounding box center [429, 445] width 152 height 37
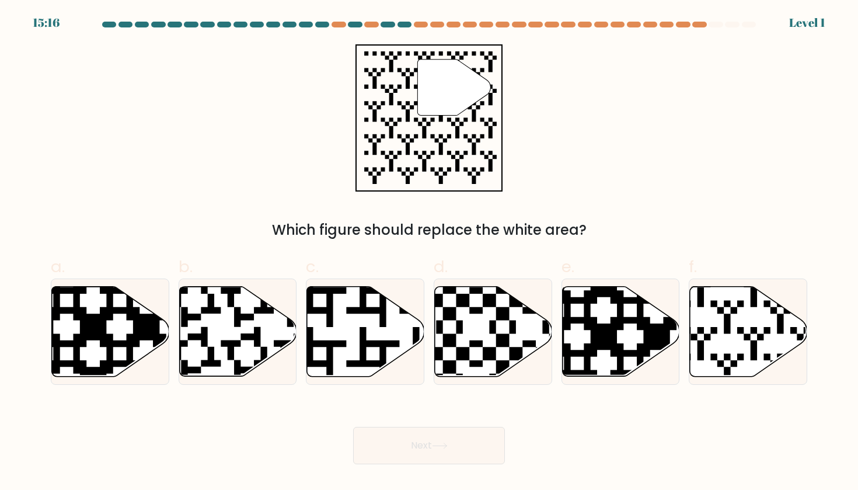
click at [493, 325] on icon at bounding box center [529, 380] width 213 height 213
click at [430, 253] on input "d." at bounding box center [429, 249] width 1 height 8
radio input "true"
click at [427, 429] on button "Next" at bounding box center [429, 445] width 152 height 37
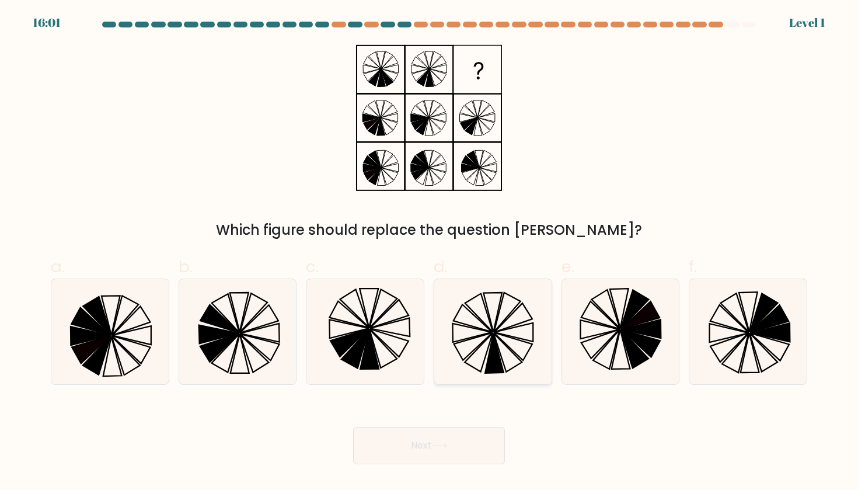
click at [511, 326] on icon at bounding box center [513, 317] width 38 height 29
click at [430, 253] on input "d." at bounding box center [429, 249] width 1 height 8
radio input "true"
click at [446, 421] on div "Next" at bounding box center [429, 431] width 771 height 65
click at [438, 443] on icon at bounding box center [440, 446] width 16 height 6
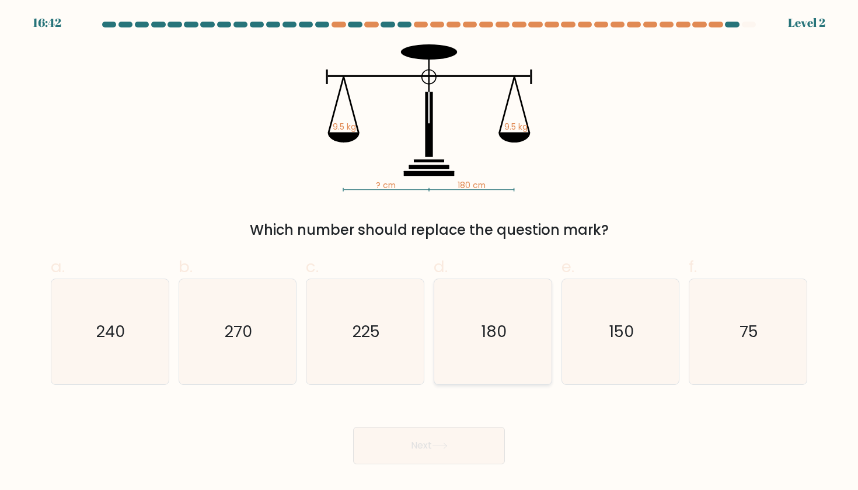
click at [490, 325] on text "180" at bounding box center [494, 332] width 26 height 22
click at [430, 253] on input "d. 180" at bounding box center [429, 249] width 1 height 8
radio input "true"
click at [424, 442] on button "Next" at bounding box center [429, 445] width 152 height 37
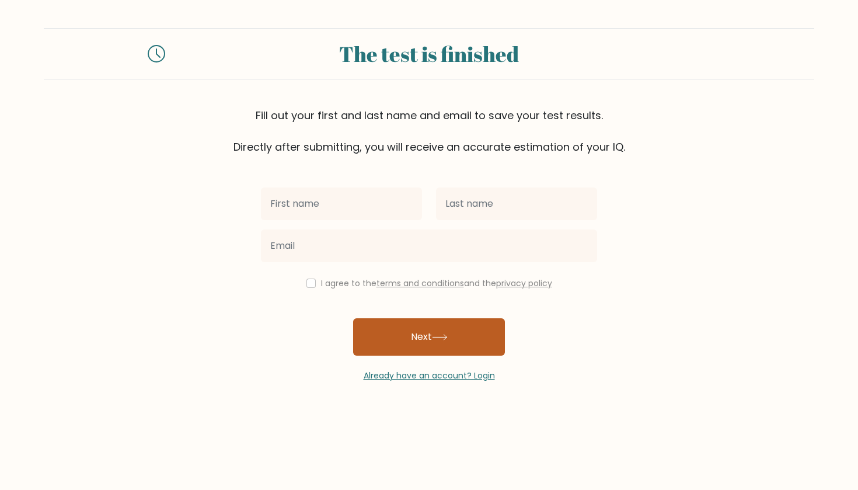
click at [427, 336] on button "Next" at bounding box center [429, 336] width 152 height 37
click at [427, 337] on button "Next" at bounding box center [429, 336] width 152 height 37
click at [427, 336] on button "Next" at bounding box center [429, 336] width 152 height 37
